Goal: Task Accomplishment & Management: Manage account settings

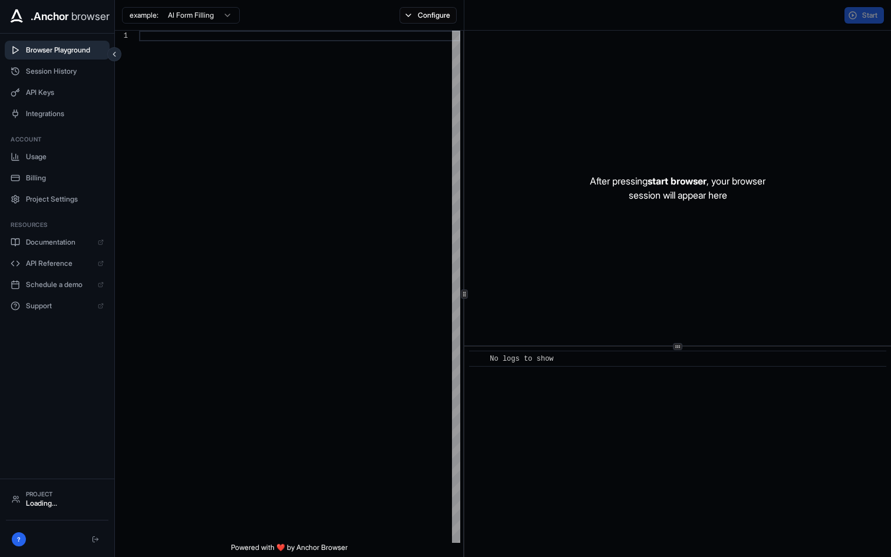
scroll to position [74, 0]
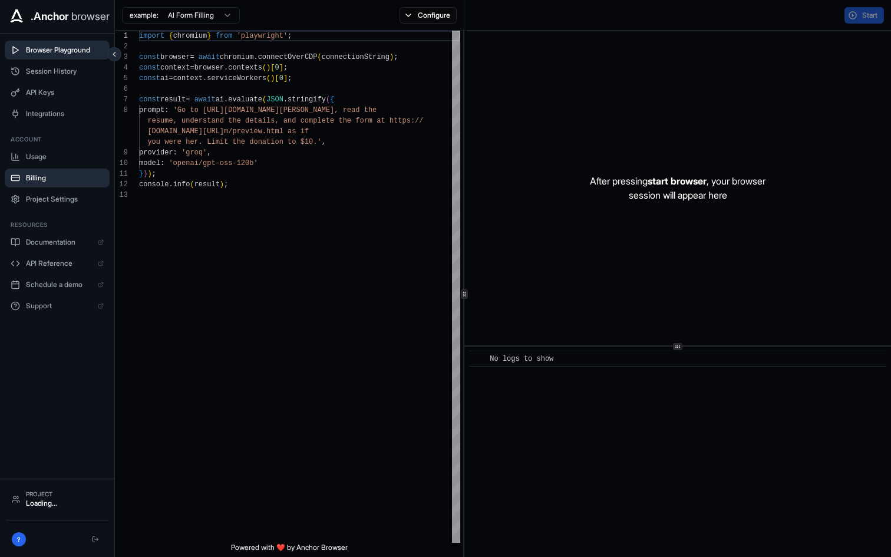
click at [67, 179] on span "Billing" at bounding box center [65, 177] width 78 height 9
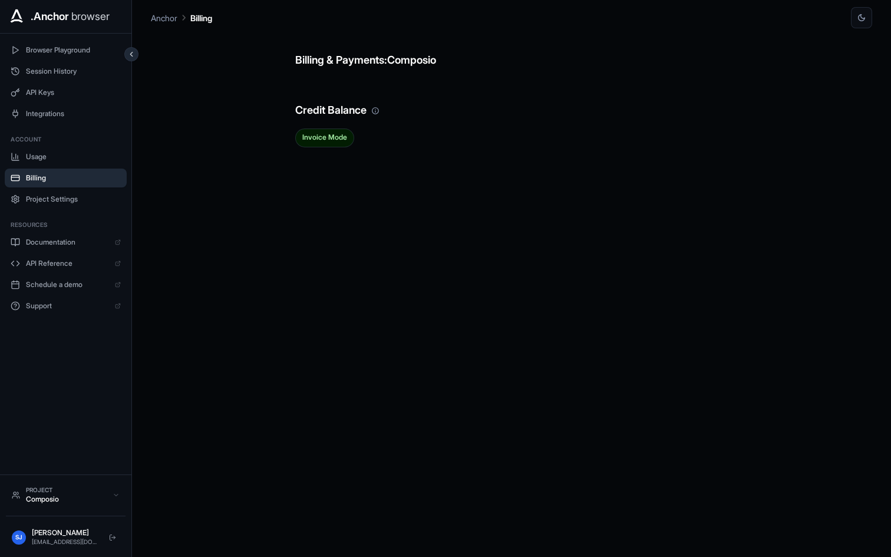
click at [87, 166] on div "Usage Billing Project Settings" at bounding box center [66, 177] width 122 height 61
click at [88, 157] on span "Usage" at bounding box center [73, 156] width 95 height 9
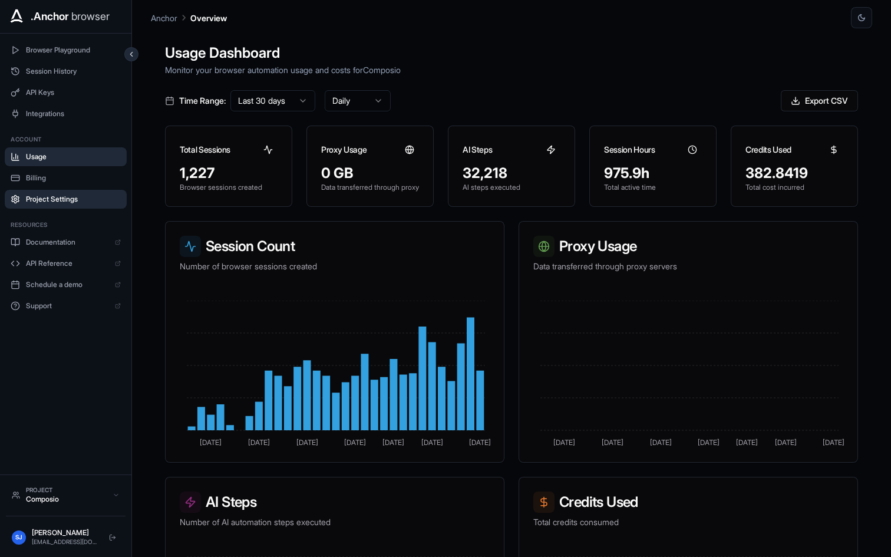
click at [70, 196] on span "Project Settings" at bounding box center [73, 198] width 95 height 9
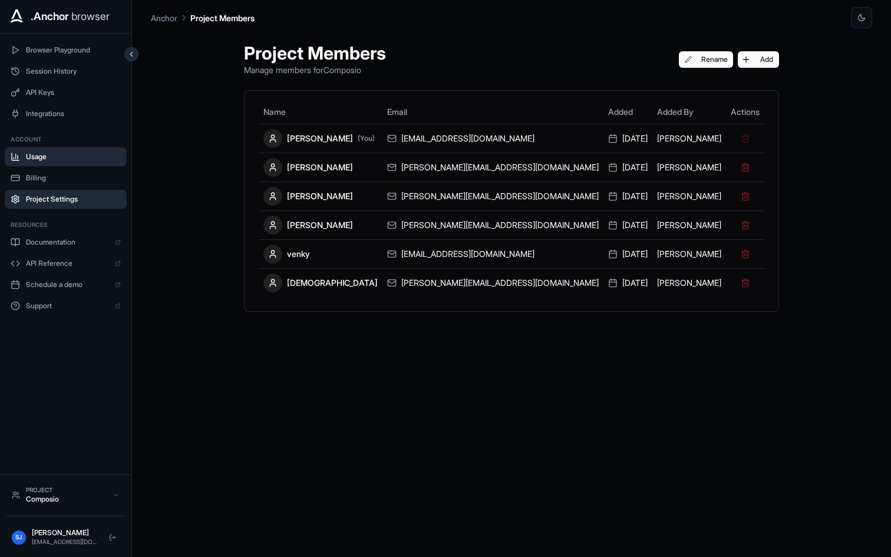
click at [80, 160] on span "Usage" at bounding box center [73, 156] width 95 height 9
